Goal: Book appointment/travel/reservation

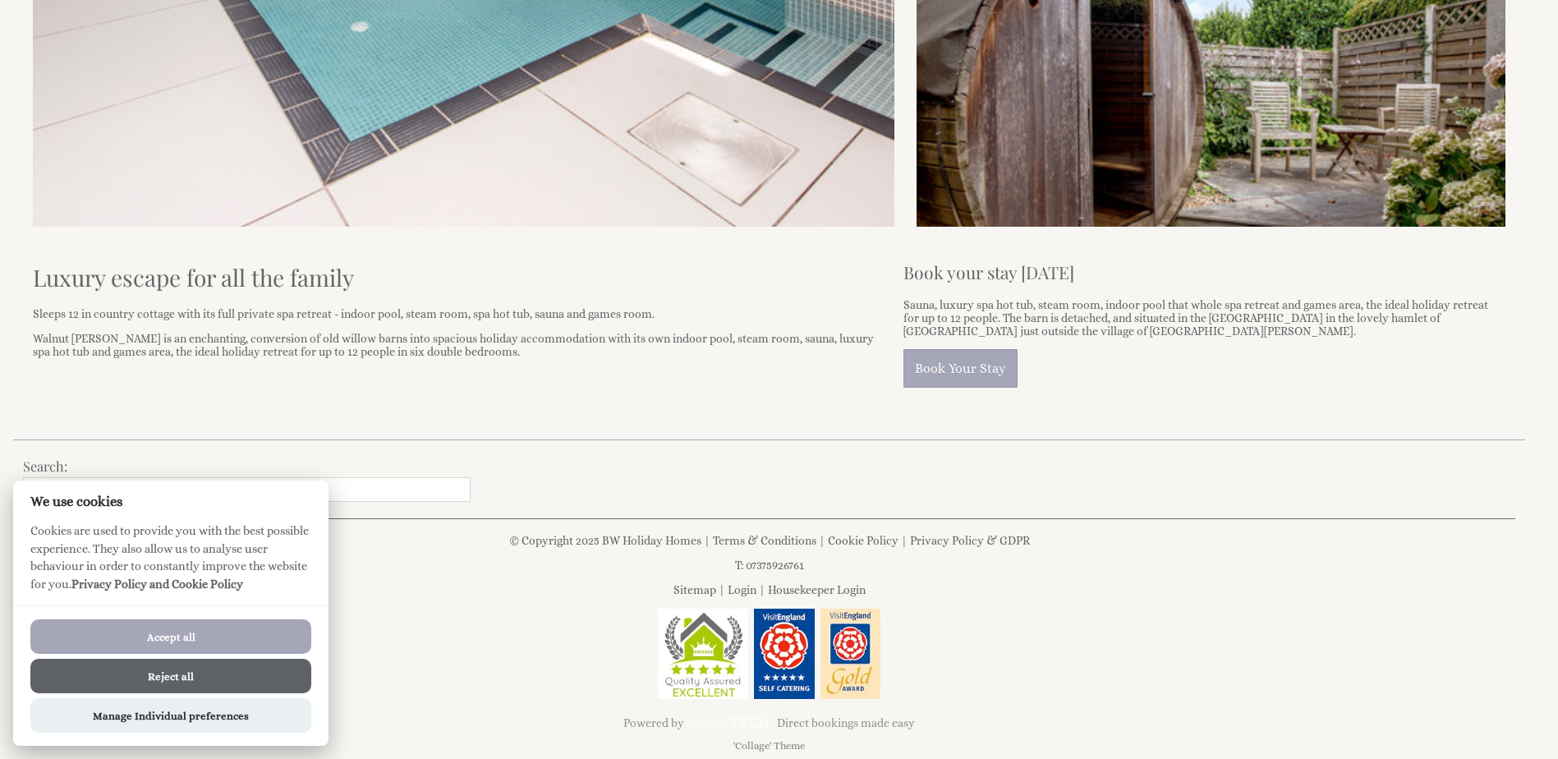
scroll to position [676, 0]
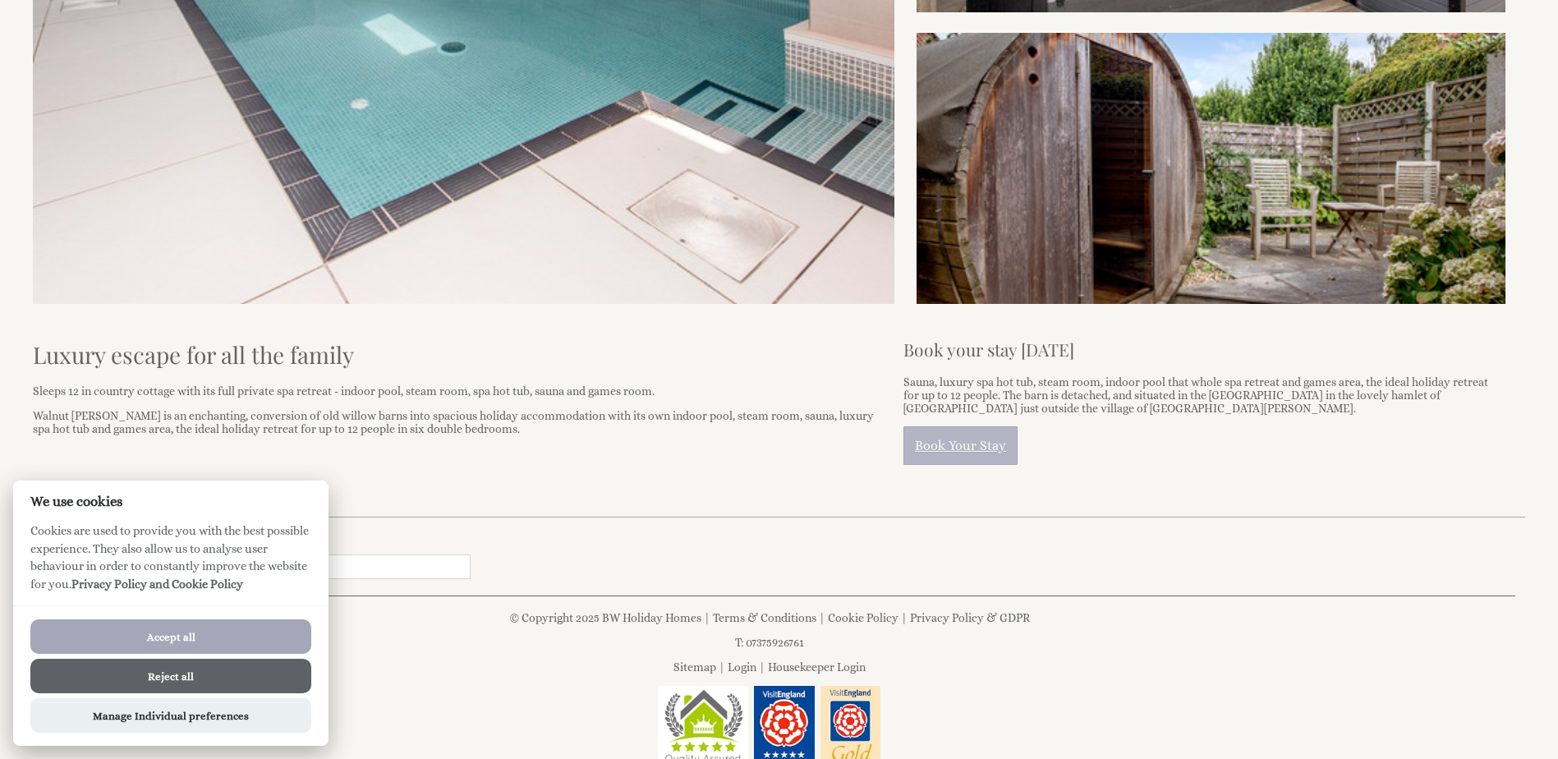
click at [985, 439] on link "Book Your Stay" at bounding box center [960, 445] width 114 height 39
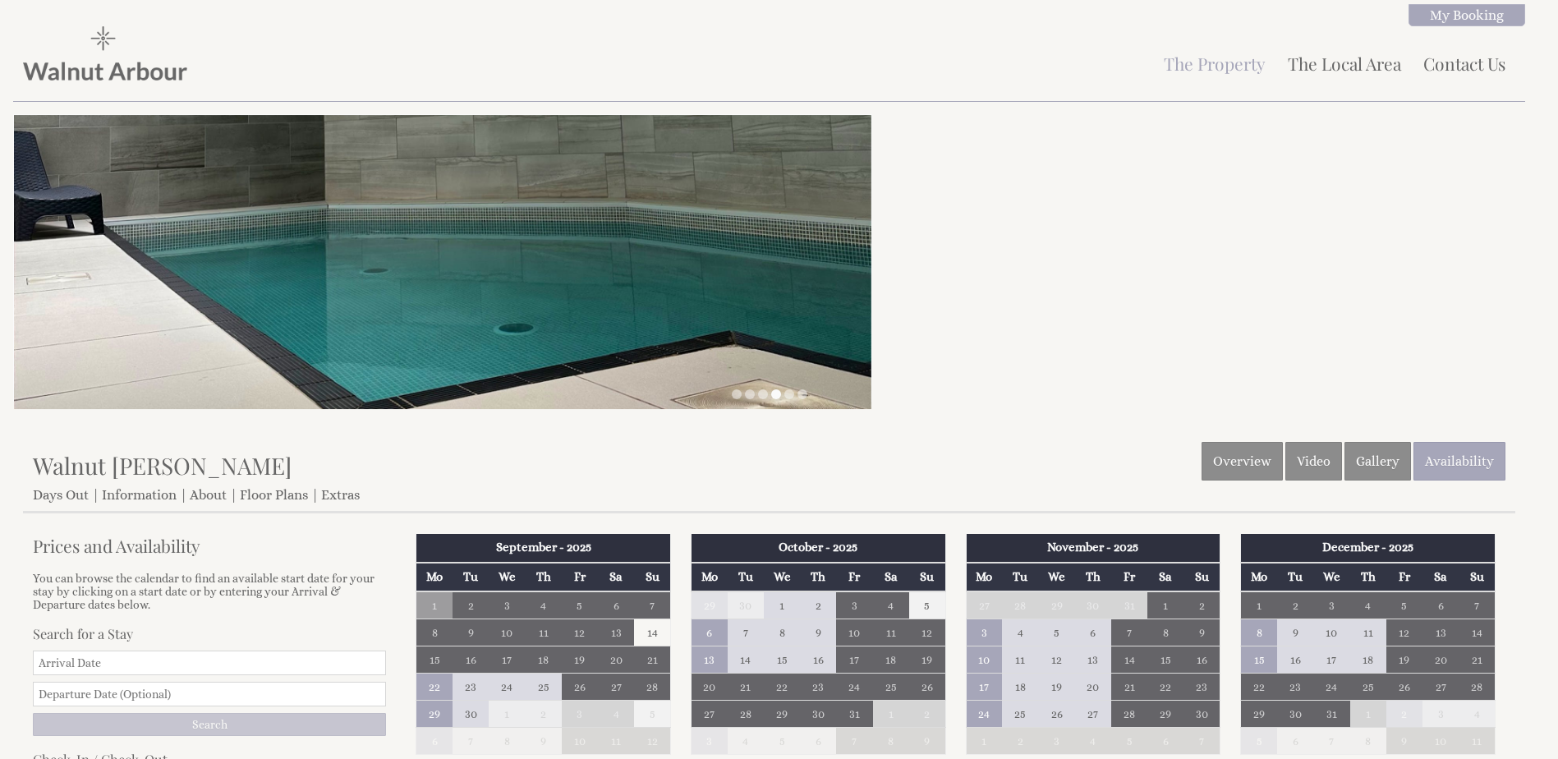
scroll to position [676, 0]
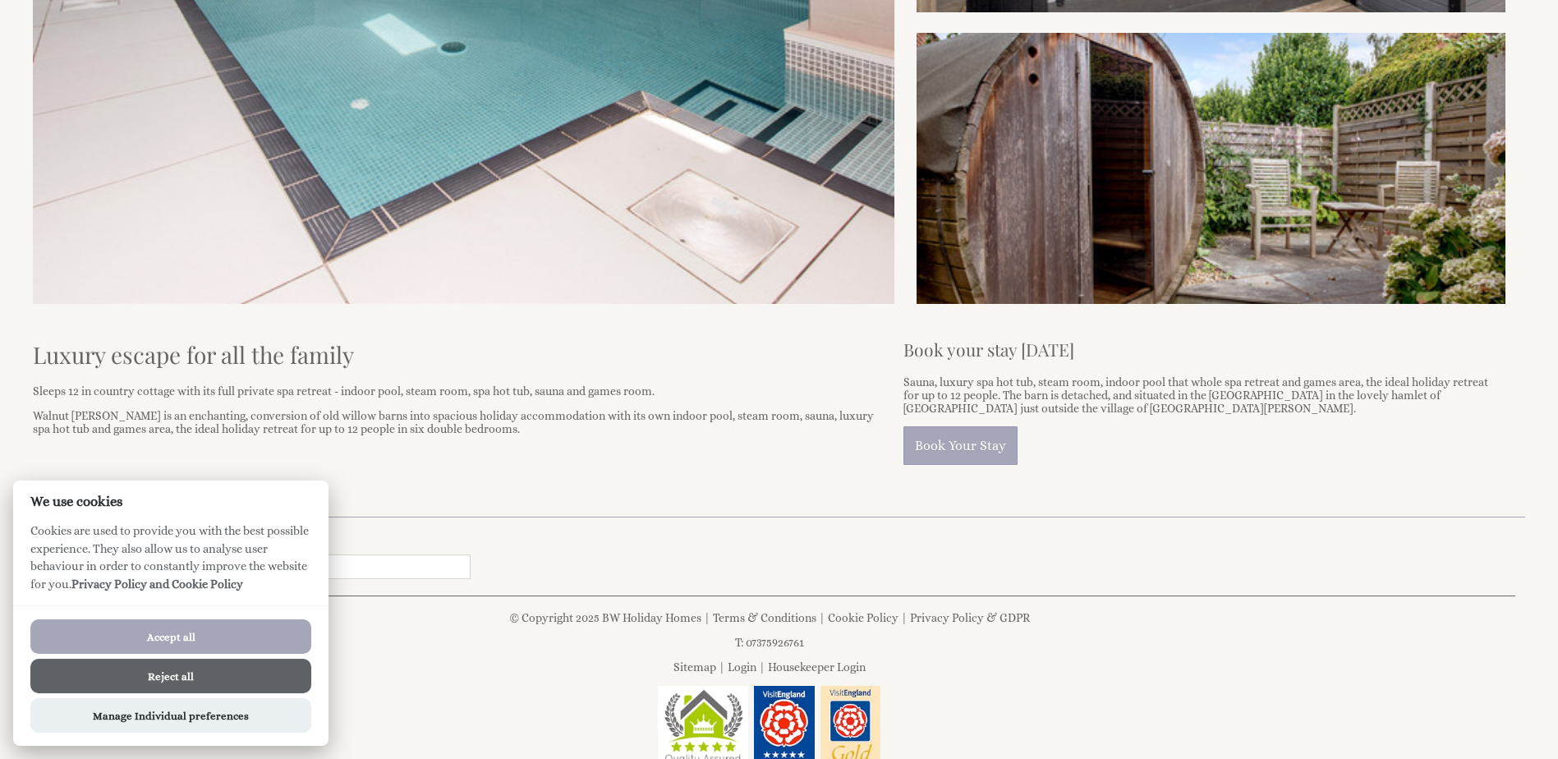
click at [191, 641] on button "Accept all" at bounding box center [170, 636] width 281 height 34
click at [186, 636] on button "Accept all" at bounding box center [170, 636] width 281 height 34
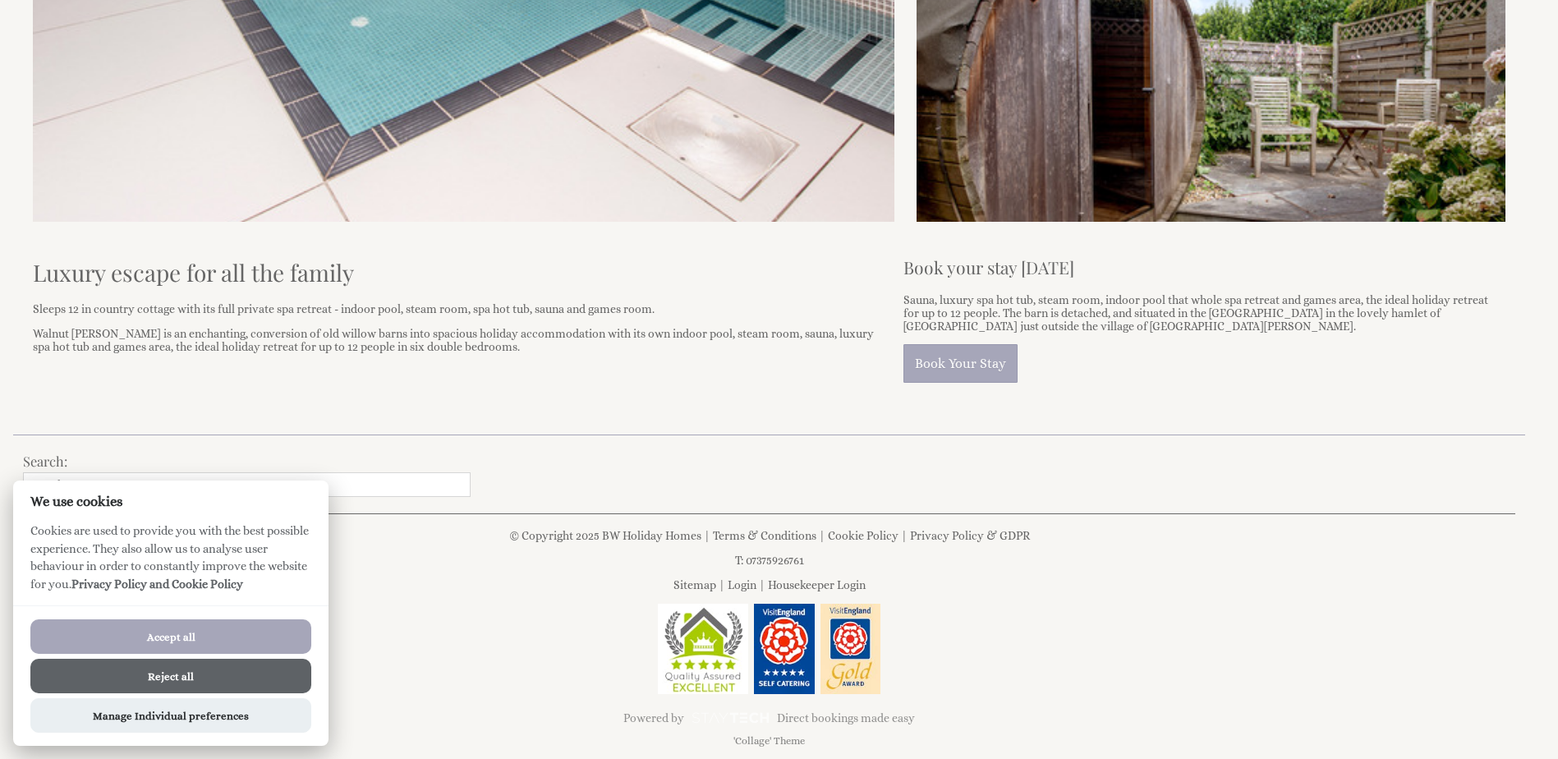
click at [184, 640] on button "Accept all" at bounding box center [170, 636] width 281 height 34
click at [394, 659] on div at bounding box center [769, 650] width 1492 height 93
click at [176, 716] on button "Manage Individual preferences" at bounding box center [170, 715] width 281 height 34
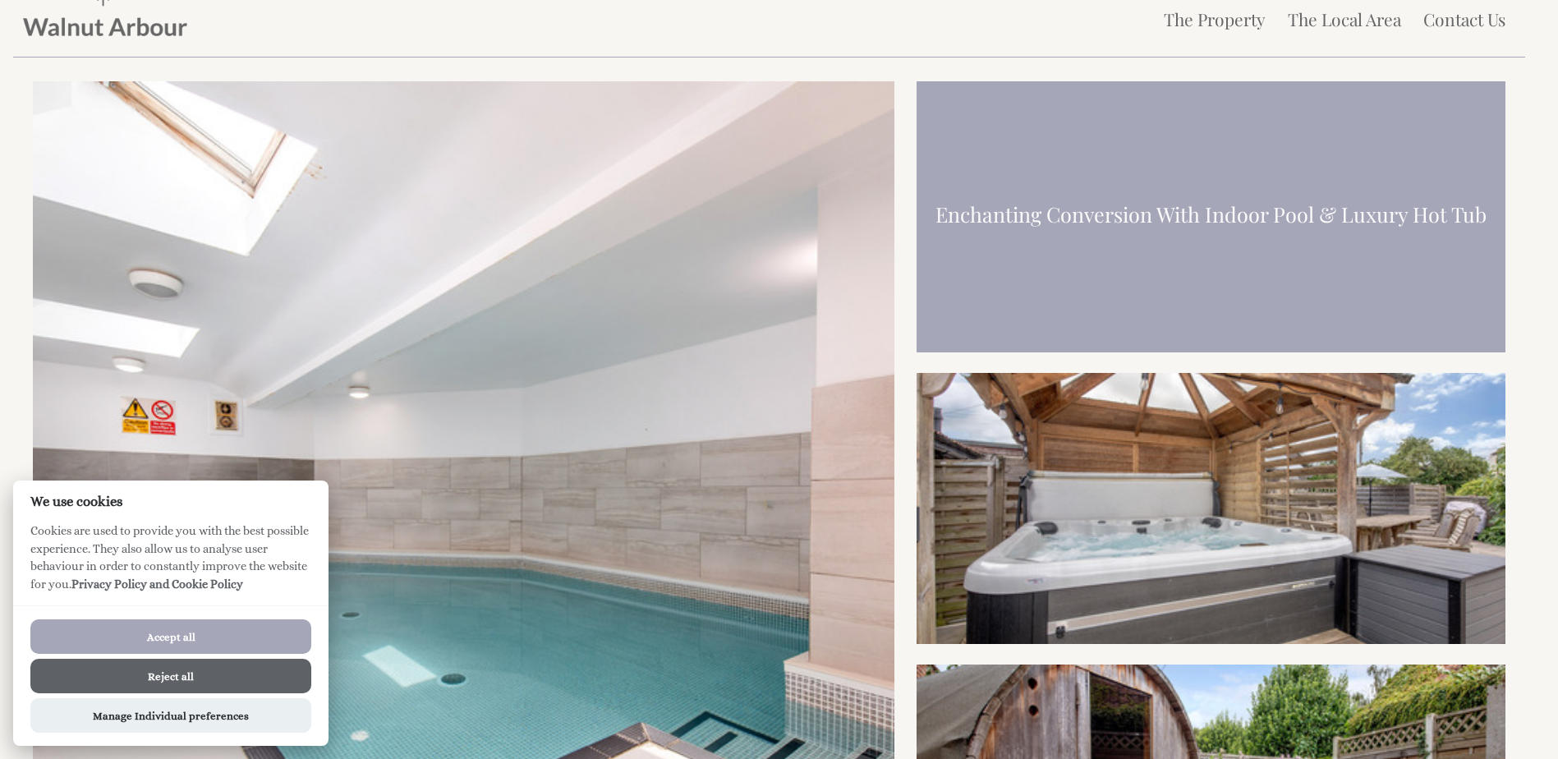
scroll to position [0, 0]
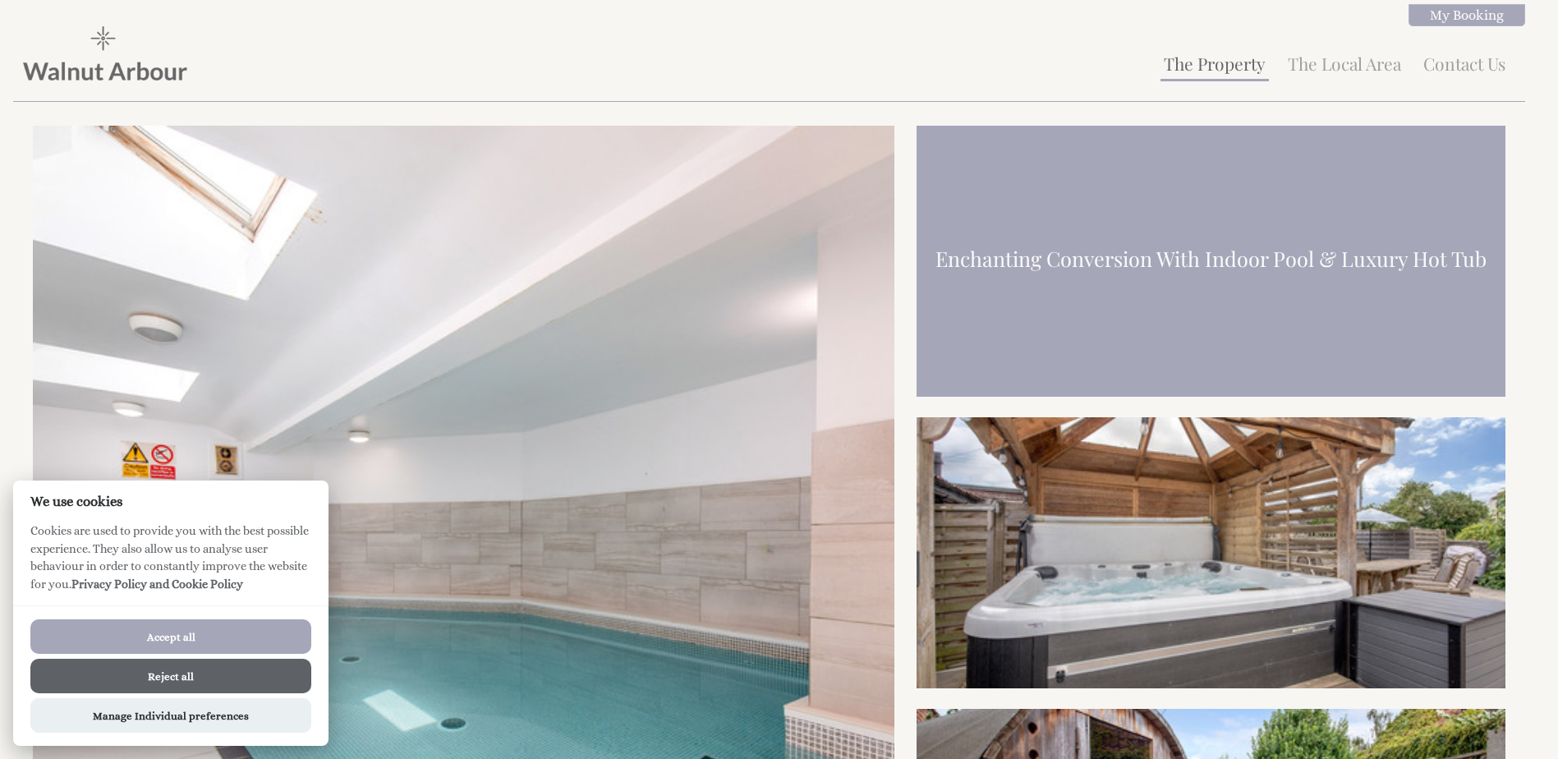
click at [1246, 68] on link "The Property" at bounding box center [1215, 63] width 102 height 23
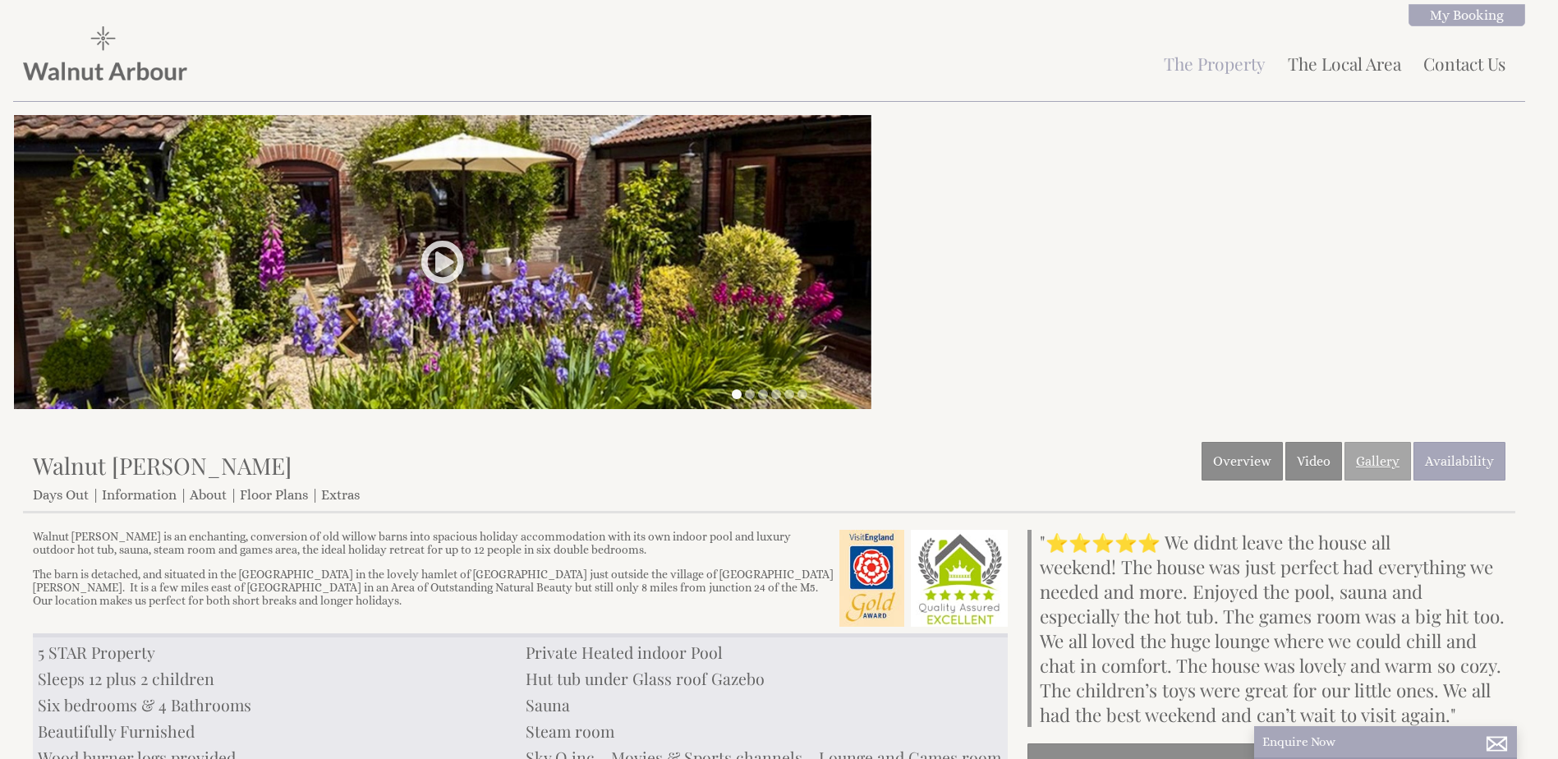
click at [1359, 462] on link "Gallery" at bounding box center [1377, 461] width 67 height 39
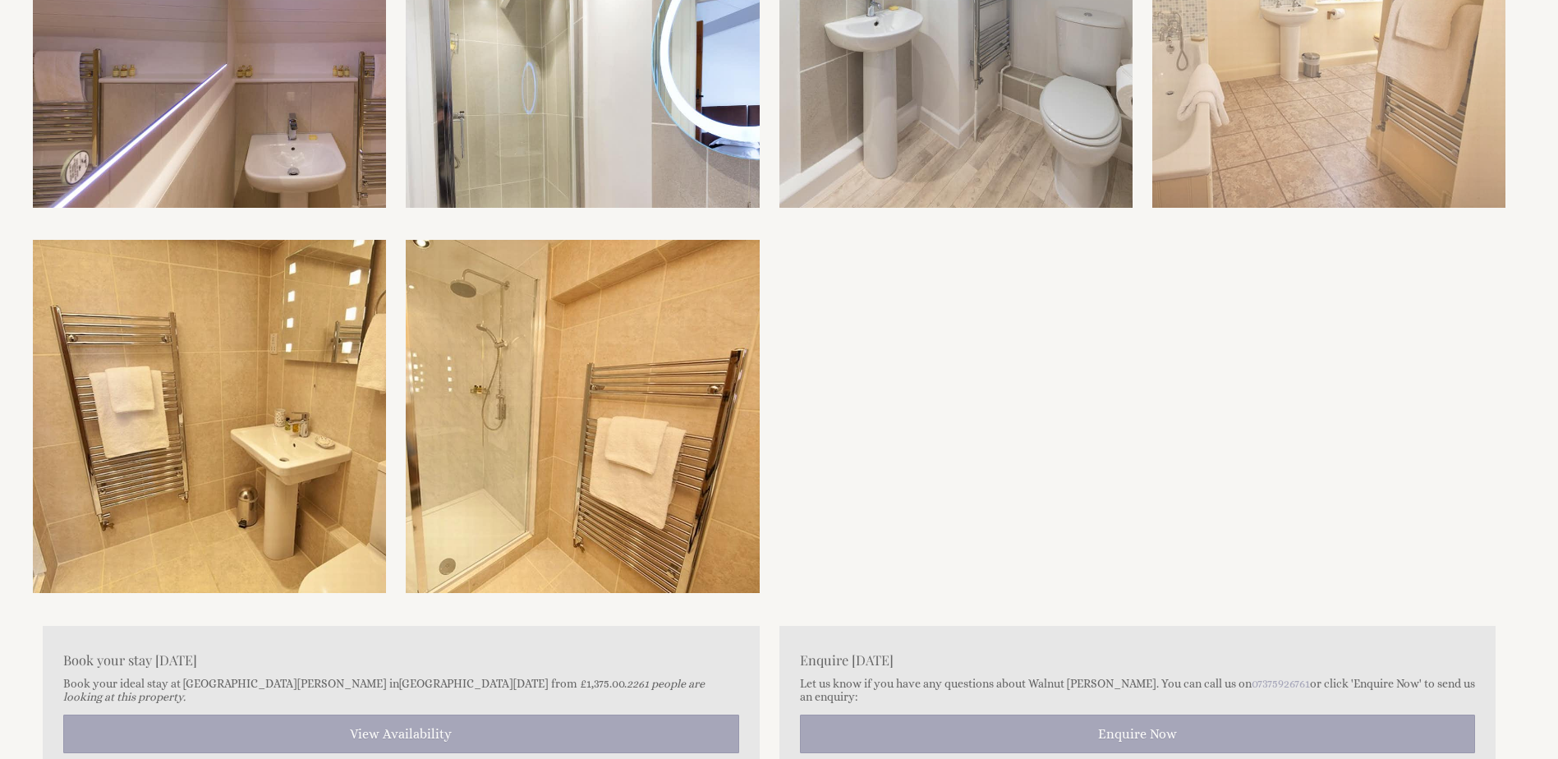
scroll to position [3449, 0]
